Goal: Information Seeking & Learning: Learn about a topic

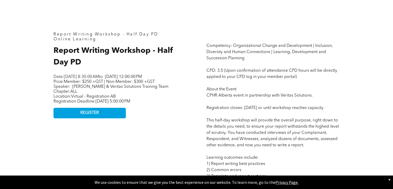
scroll to position [217, 0]
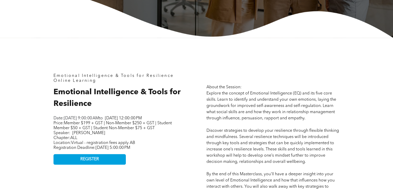
scroll to position [201, 0]
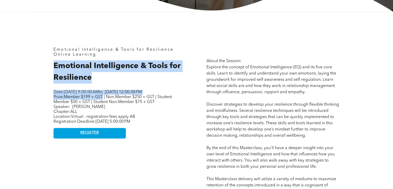
drag, startPoint x: 55, startPoint y: 65, endPoint x: 104, endPoint y: 102, distance: 61.8
click at [104, 102] on div "Emotional Intelligence & Tools for Resilience Online Learning Emotional Intelli…" at bounding box center [119, 173] width 141 height 261
copy div "Emotional Intelligence & Tools for Resilience Date: Wednesday, October 1, 2025,…"
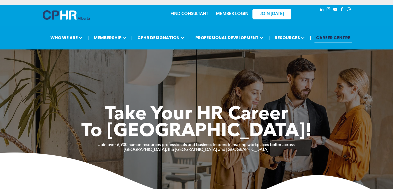
drag, startPoint x: 396, startPoint y: 17, endPoint x: 396, endPoint y: -12, distance: 29.0
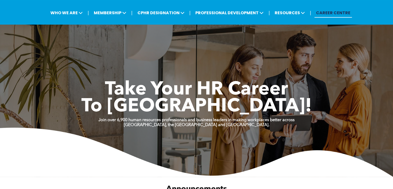
scroll to position [4, 0]
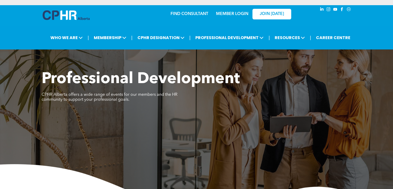
click at [392, 19] on div "FIND CONSULTANT MEMBER LOGIN JOIN TODAY" at bounding box center [196, 17] width 393 height 25
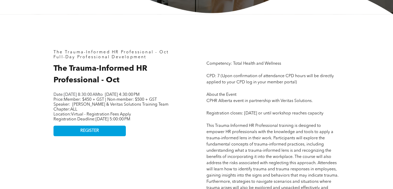
scroll to position [203, 0]
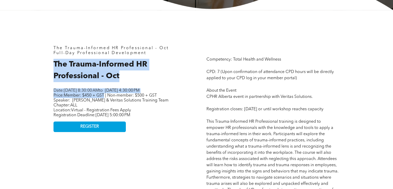
drag, startPoint x: 54, startPoint y: 63, endPoint x: 105, endPoint y: 101, distance: 64.0
copy div "The Trauma-Informed HR Professional - Oct Date: Wednesday, October 15, 2025, 8:…"
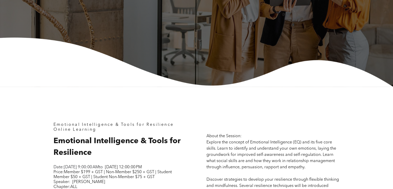
scroll to position [121, 0]
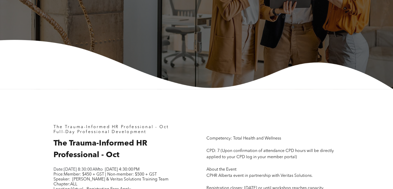
scroll to position [186, 0]
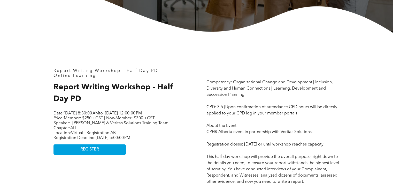
scroll to position [186, 0]
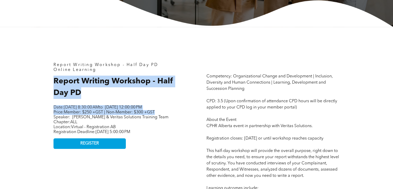
drag, startPoint x: 53, startPoint y: 82, endPoint x: 164, endPoint y: 117, distance: 116.4
copy div "Report Writing Workshop - Half Day PD Date: [DATE] 8:30:00 AM to [DATE] 12:00:0…"
